Goal: Book appointment/travel/reservation

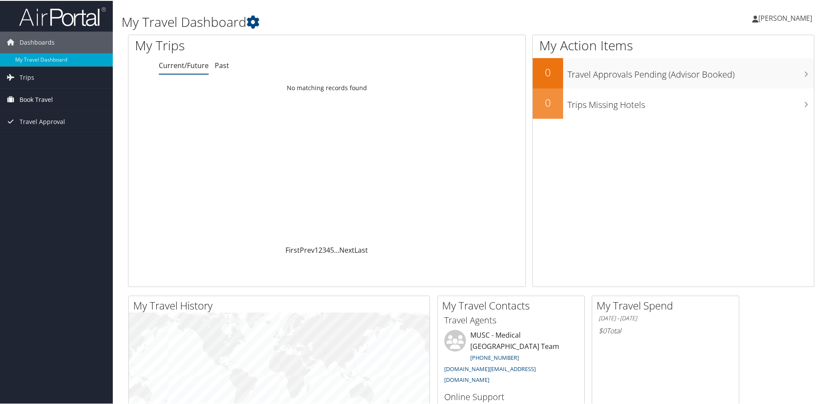
click at [49, 102] on span "Book Travel" at bounding box center [36, 99] width 33 height 22
click at [53, 142] on link "Book/Manage Online Trips" at bounding box center [56, 142] width 113 height 13
